Goal: Browse casually

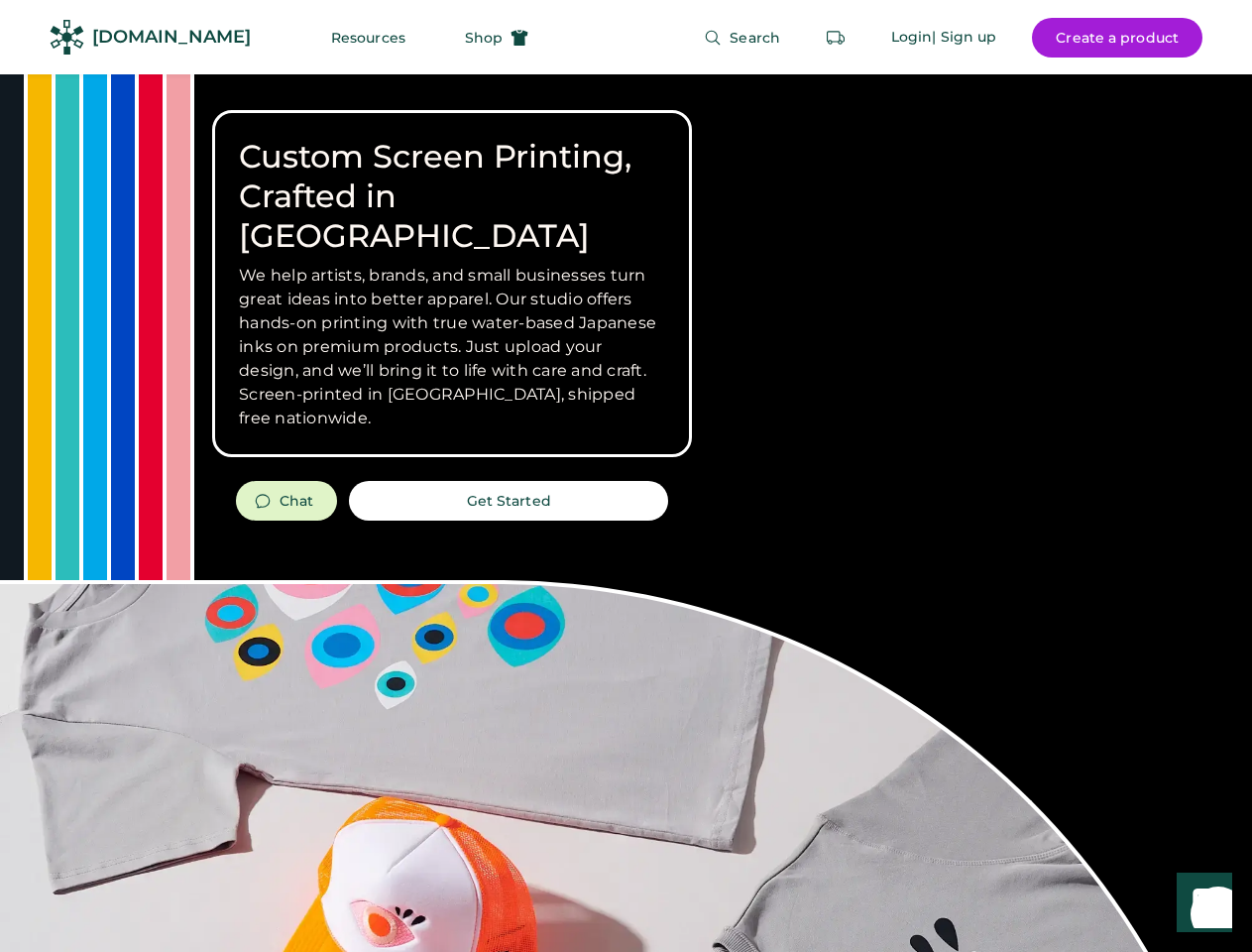
click at [626, 476] on div "Custom Screen Printing, Crafted in [GEOGRAPHIC_DATA] We help artists, brands, a…" at bounding box center [626, 703] width 1252 height 1259
click at [626, 513] on div "Custom Screen Printing, Crafted in [GEOGRAPHIC_DATA] We help artists, brands, a…" at bounding box center [626, 703] width 1252 height 1259
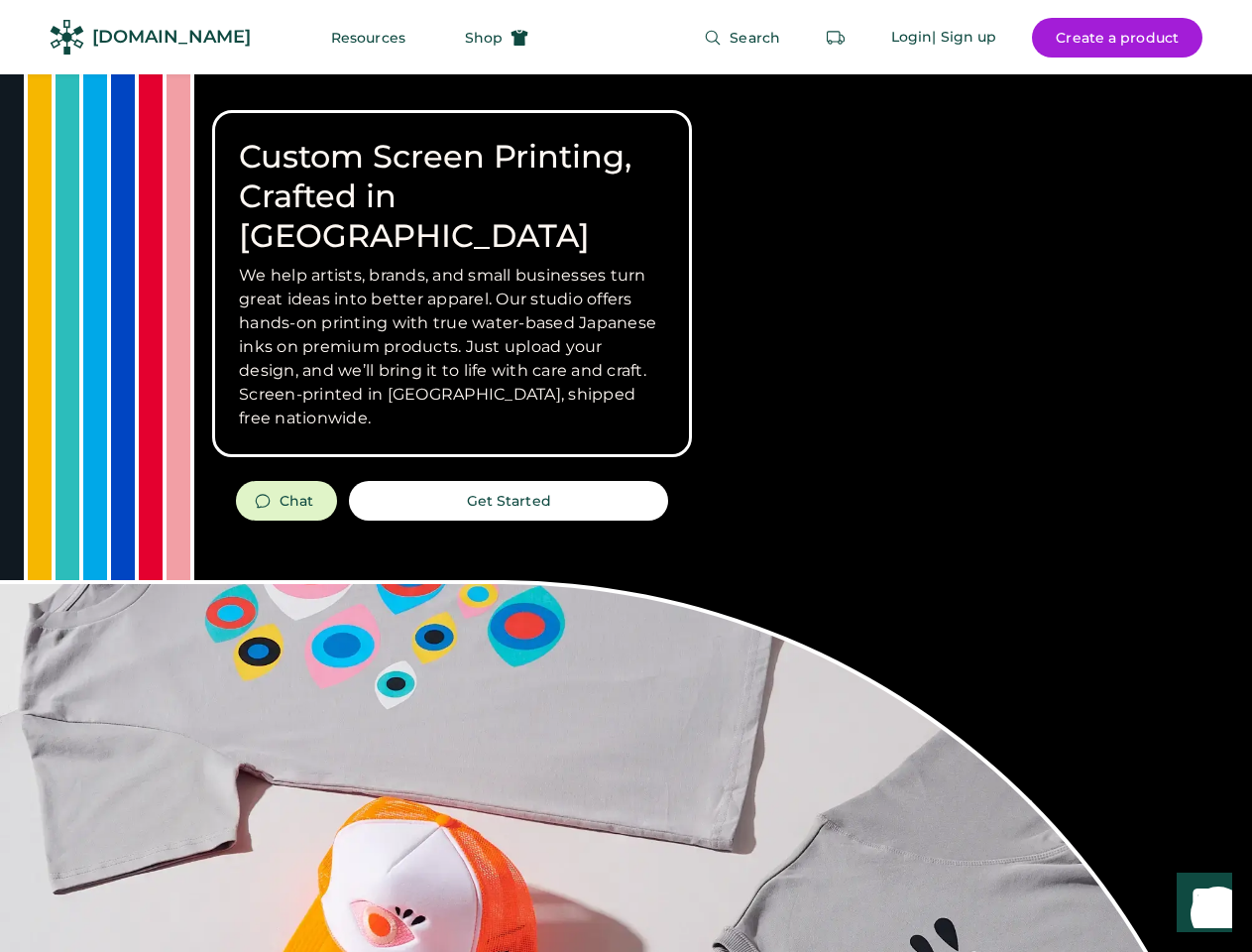
click at [626, 513] on div "Custom Screen Printing, Crafted in [GEOGRAPHIC_DATA] We help artists, brands, a…" at bounding box center [626, 703] width 1252 height 1259
click at [452, 284] on h3 "We help artists, brands, and small businesses turn great ideas into better appa…" at bounding box center [452, 347] width 426 height 167
click at [452, 264] on h3 "We help artists, brands, and small businesses turn great ideas into better appa…" at bounding box center [452, 347] width 426 height 167
click at [452, 176] on h1 "Custom Screen Printing, Crafted in [GEOGRAPHIC_DATA]" at bounding box center [452, 196] width 426 height 119
